Goal: Information Seeking & Learning: Learn about a topic

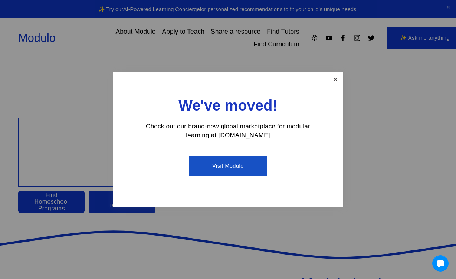
click at [334, 82] on link "Close" at bounding box center [335, 79] width 13 height 13
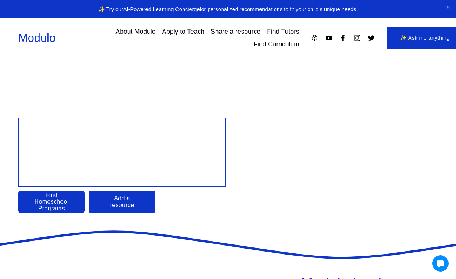
click at [274, 45] on link "Find Curriculum" at bounding box center [277, 44] width 46 height 13
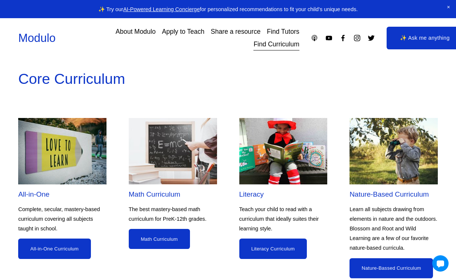
scroll to position [561, 0]
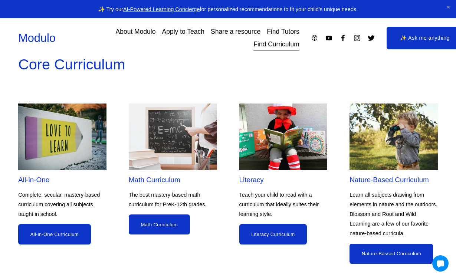
click at [271, 224] on link "Literacy Curriculum" at bounding box center [274, 234] width 68 height 20
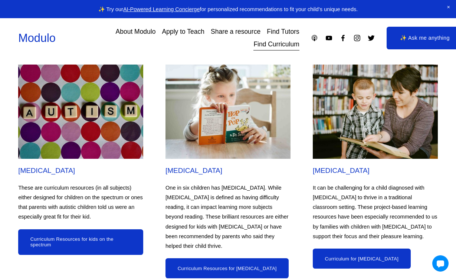
scroll to position [3219, 0]
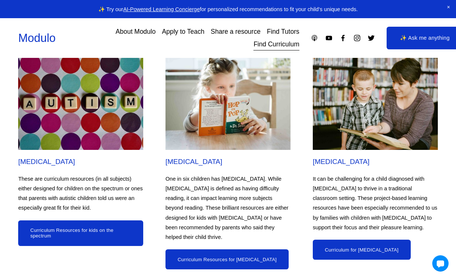
click at [231, 250] on link "Curriculum Resources for [MEDICAL_DATA]" at bounding box center [227, 260] width 123 height 20
